Goal: Find contact information: Find contact information

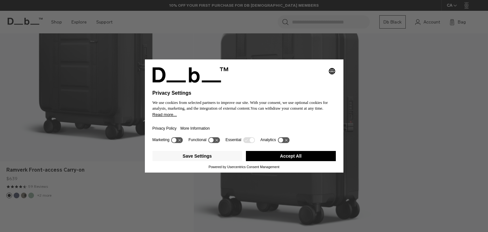
click at [284, 155] on button "Accept All" at bounding box center [291, 156] width 90 height 10
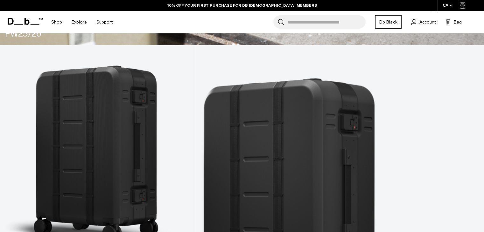
scroll to position [3194, 0]
